Goal: Task Accomplishment & Management: Manage account settings

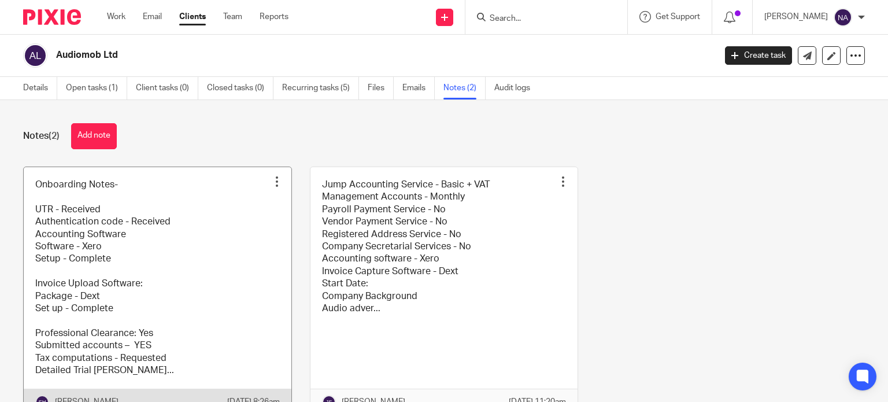
scroll to position [65, 0]
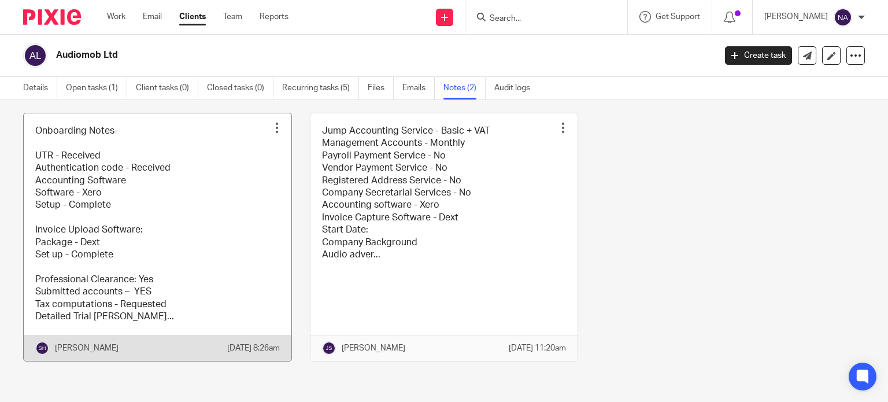
click at [134, 257] on link at bounding box center [158, 236] width 268 height 247
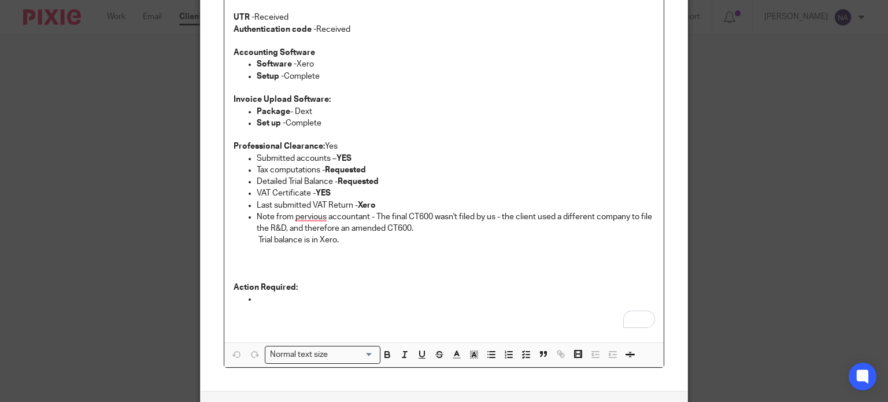
scroll to position [92, 0]
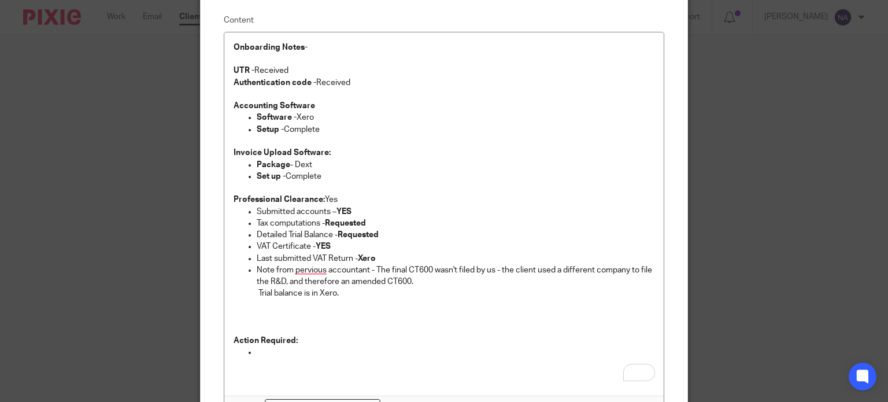
click at [184, 176] on div "Edit note Content Onboarding Notes-   UTR - Received Authentication code - Rece…" at bounding box center [444, 201] width 888 height 402
click at [723, 265] on div "Edit note Content Onboarding Notes-   UTR - Received Authentication code - Rece…" at bounding box center [444, 201] width 888 height 402
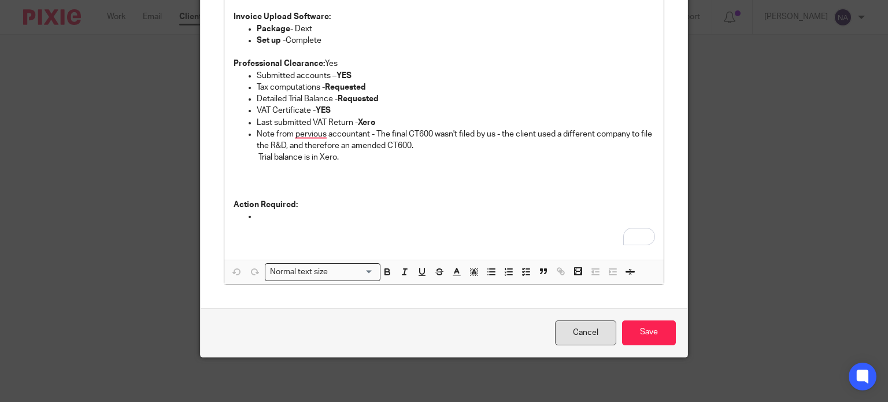
click at [576, 335] on link "Cancel" at bounding box center [585, 332] width 61 height 25
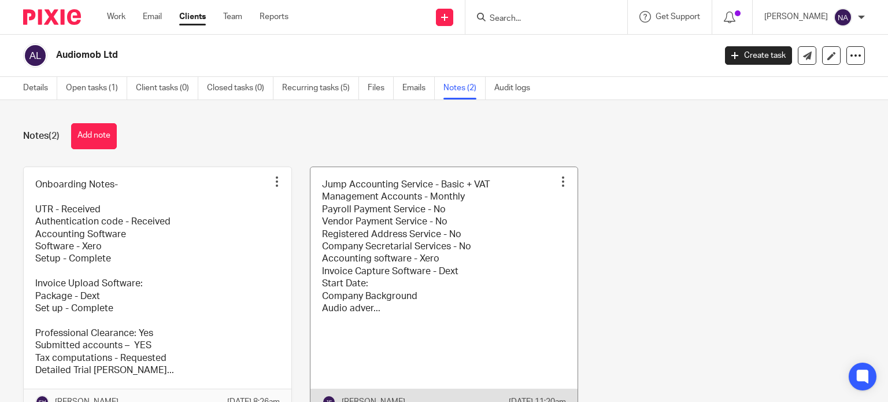
click at [395, 258] on link at bounding box center [444, 290] width 268 height 247
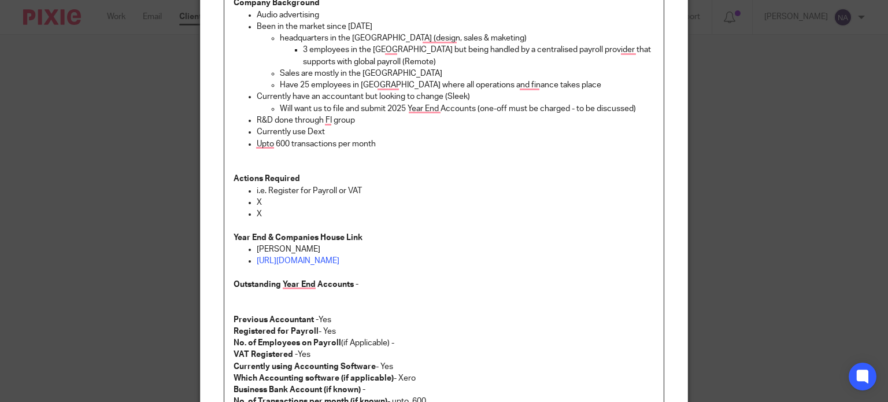
scroll to position [292, 0]
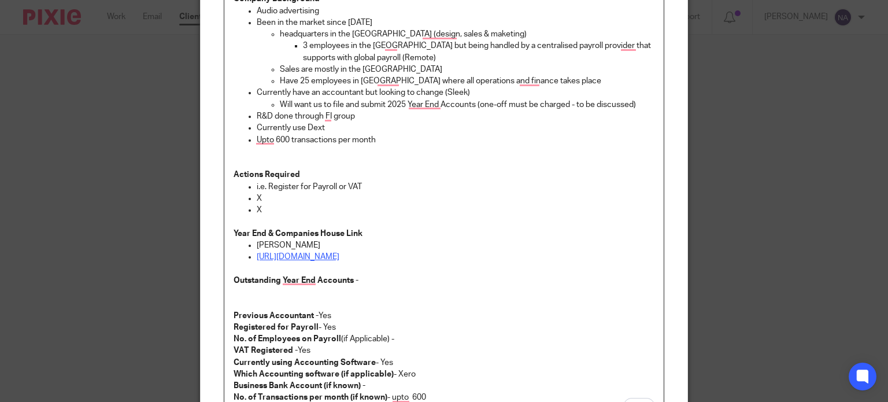
click at [339, 258] on link "[URL][DOMAIN_NAME]" at bounding box center [298, 257] width 83 height 8
click at [339, 256] on link "[URL][DOMAIN_NAME]" at bounding box center [298, 257] width 83 height 8
click at [410, 280] on link "https://find-and-update.company-information.service.gov.uk/company/11944173" at bounding box center [437, 279] width 83 height 12
click at [403, 173] on p "Actions Required" at bounding box center [444, 175] width 421 height 12
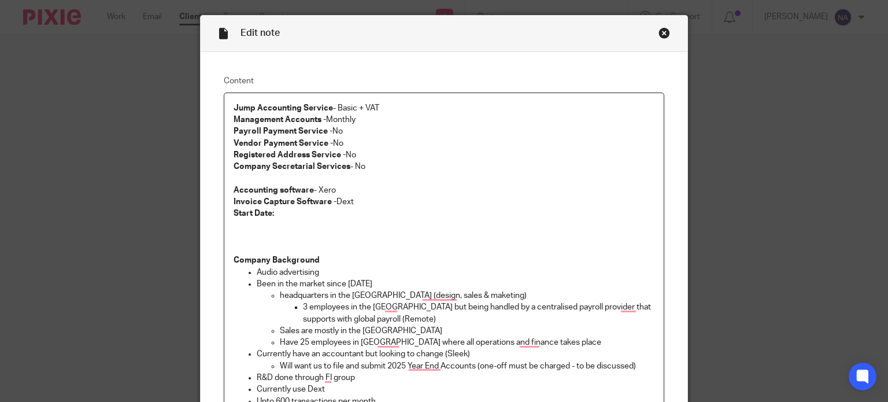
scroll to position [0, 0]
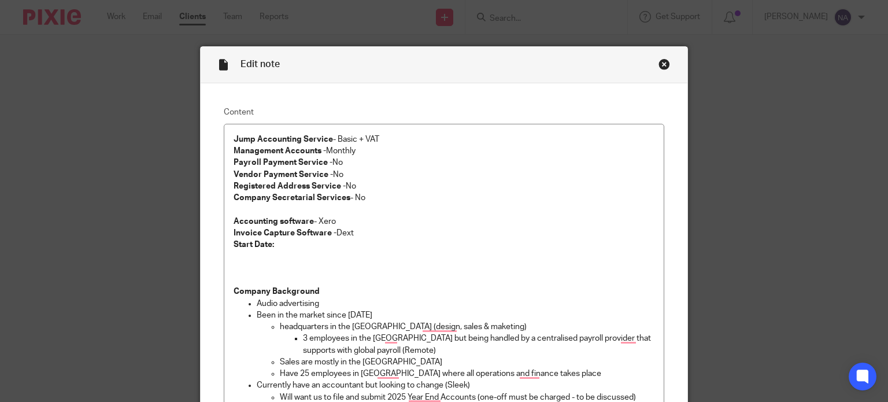
click at [660, 58] on div "Close this dialog window" at bounding box center [664, 64] width 12 height 12
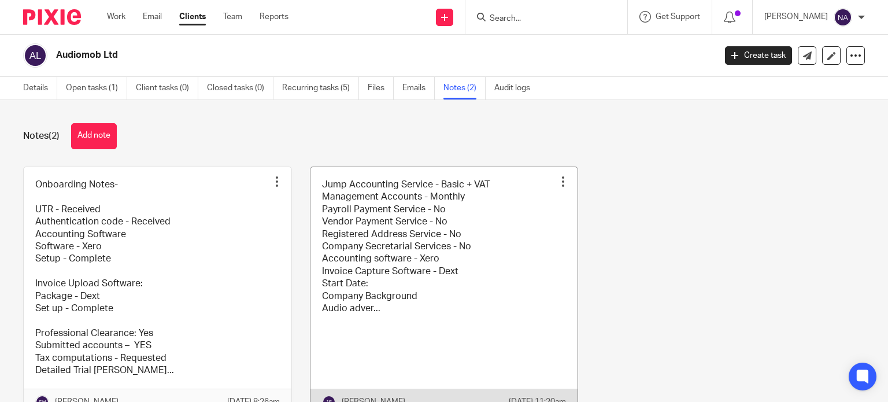
click at [402, 255] on link at bounding box center [444, 290] width 268 height 247
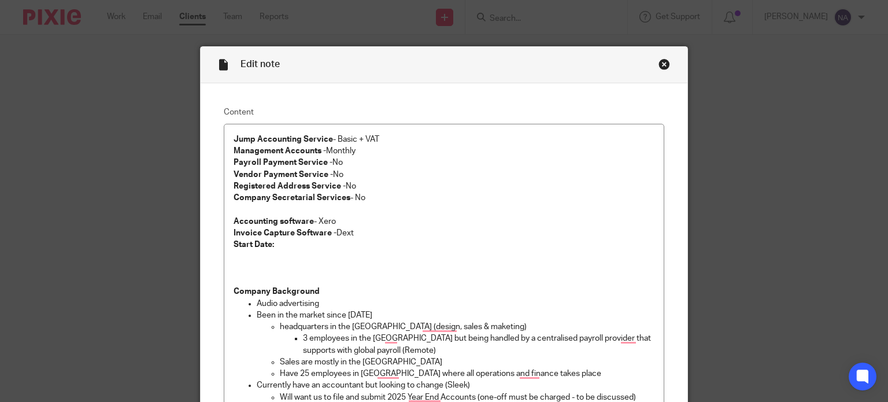
click at [658, 61] on div "Close this dialog window" at bounding box center [664, 64] width 12 height 12
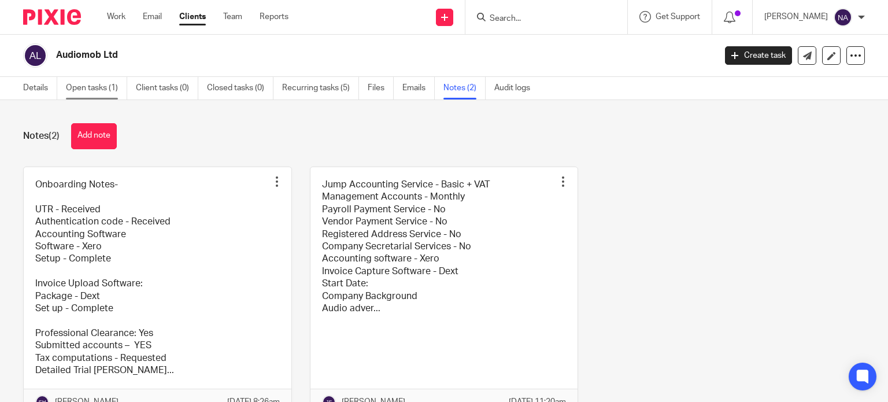
click at [86, 87] on link "Open tasks (1)" at bounding box center [96, 88] width 61 height 23
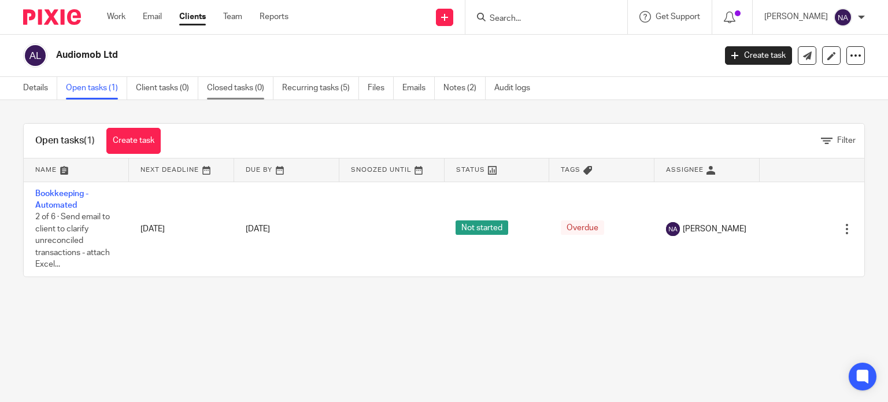
click at [227, 80] on link "Closed tasks (0)" at bounding box center [240, 88] width 66 height 23
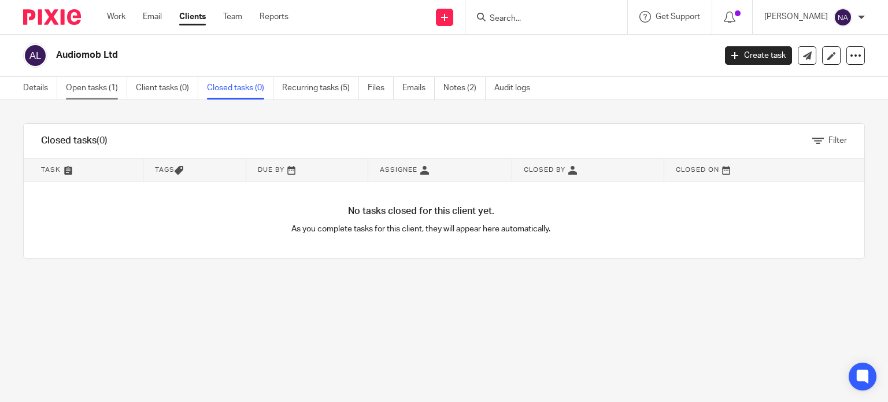
click at [102, 84] on link "Open tasks (1)" at bounding box center [96, 88] width 61 height 23
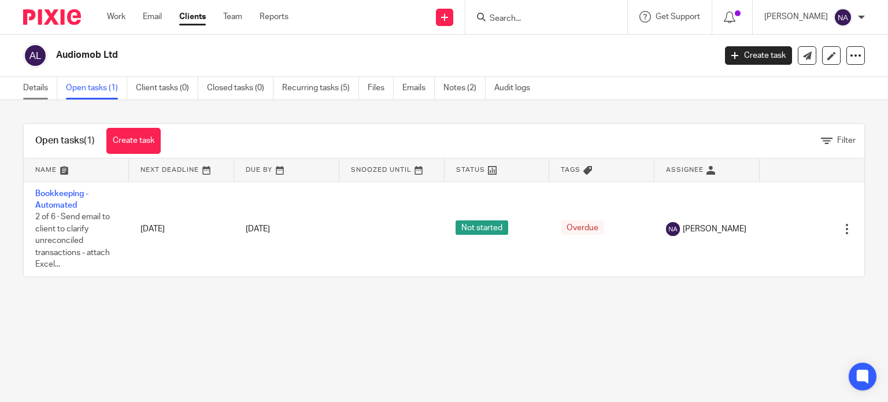
click at [38, 90] on link "Details" at bounding box center [40, 88] width 34 height 23
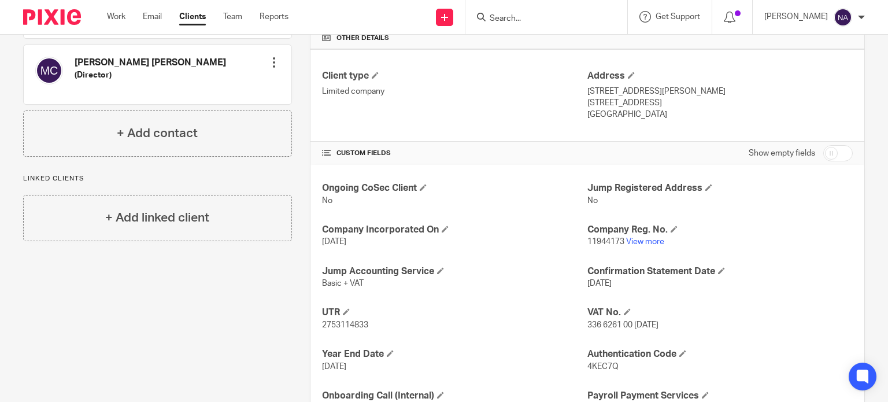
scroll to position [284, 0]
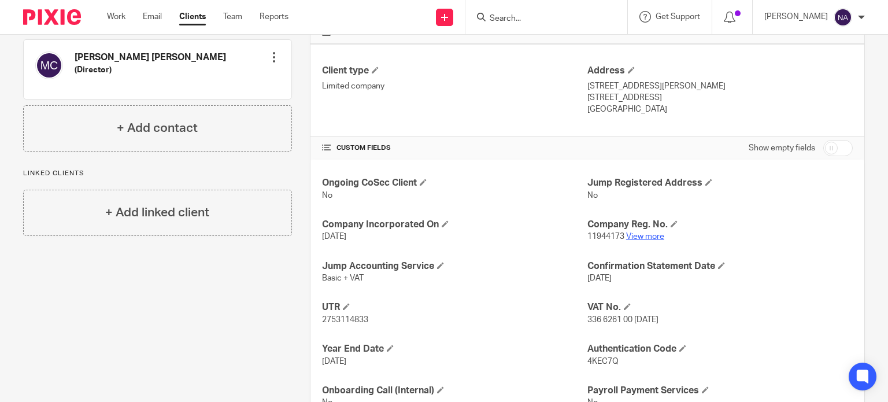
click at [637, 236] on link "View more" at bounding box center [645, 236] width 38 height 8
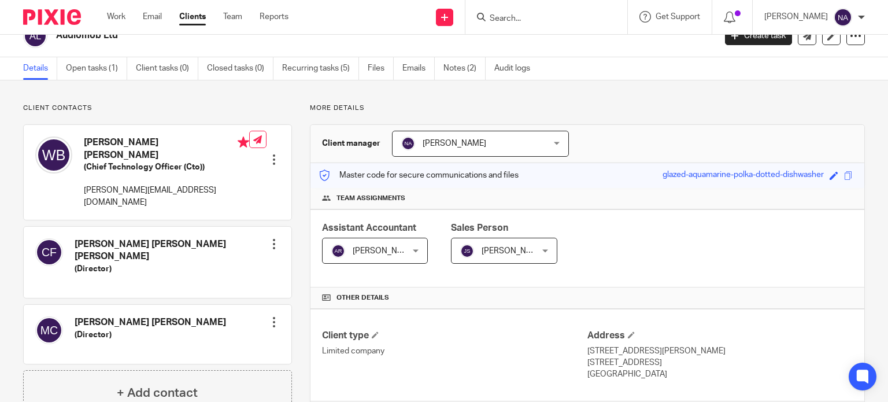
scroll to position [0, 0]
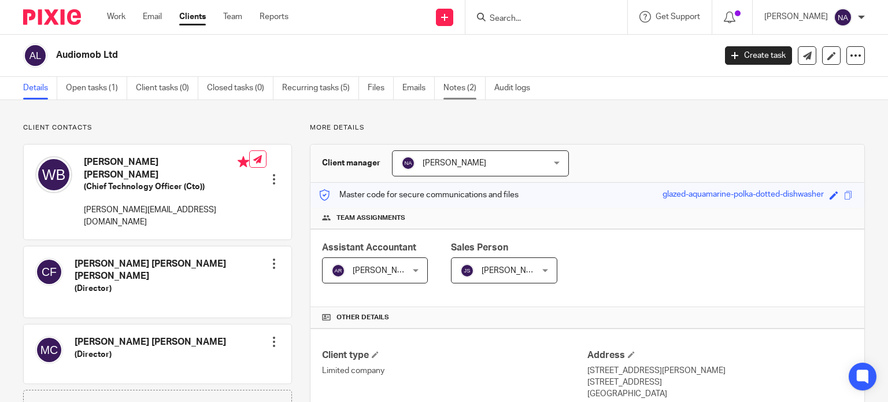
click at [462, 90] on link "Notes (2)" at bounding box center [464, 88] width 42 height 23
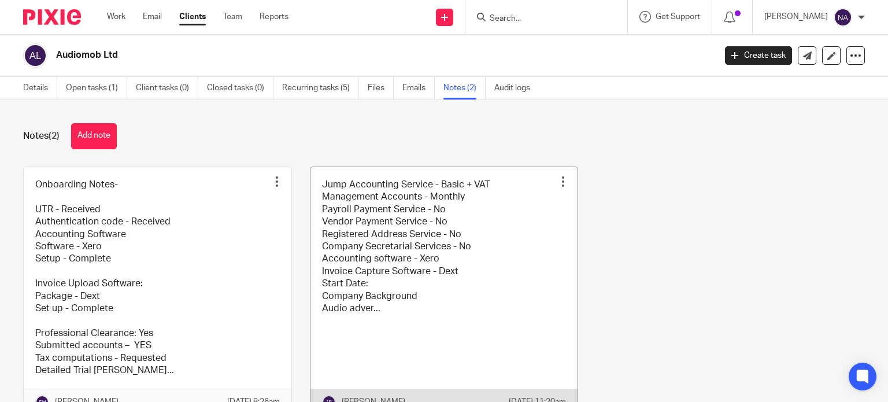
click at [343, 242] on link at bounding box center [444, 290] width 268 height 247
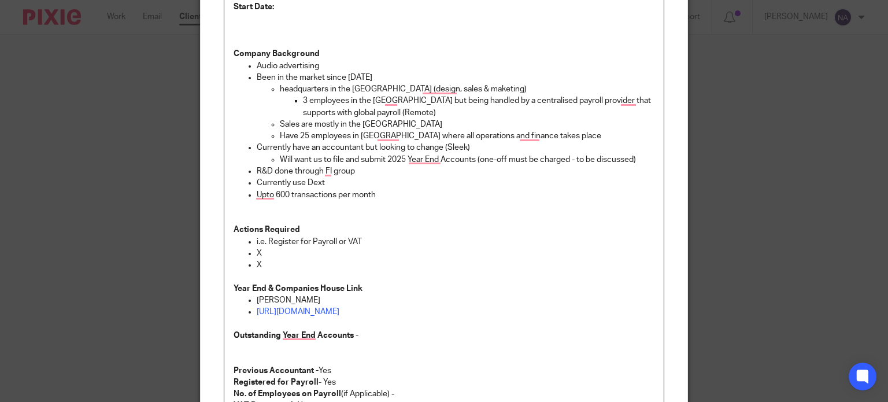
scroll to position [216, 0]
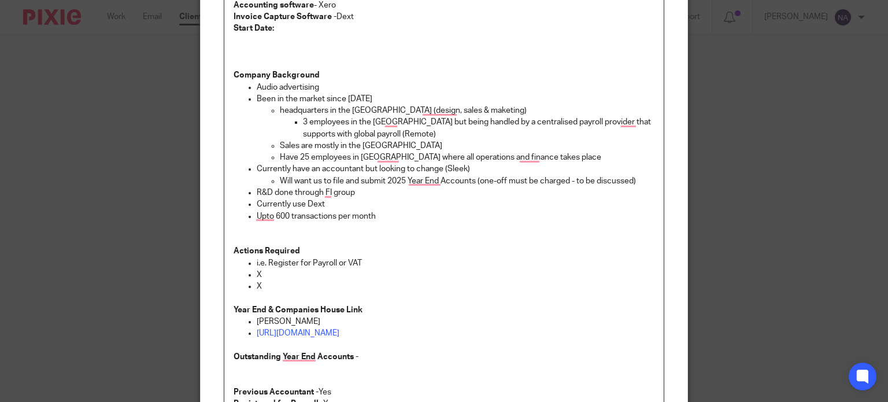
click at [139, 164] on div "Edit note Content Jump Accounting Service - Basic + VAT Management Accounts - M…" at bounding box center [444, 201] width 888 height 402
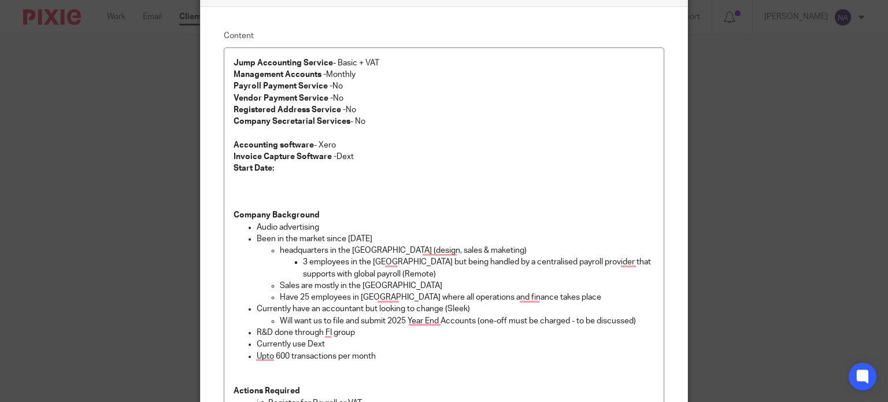
scroll to position [0, 0]
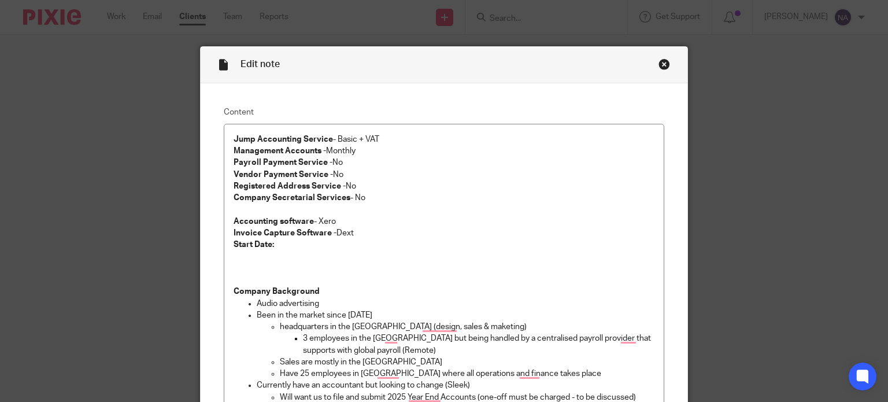
click at [662, 62] on div "Close this dialog window" at bounding box center [664, 64] width 12 height 12
